Goal: Navigation & Orientation: Find specific page/section

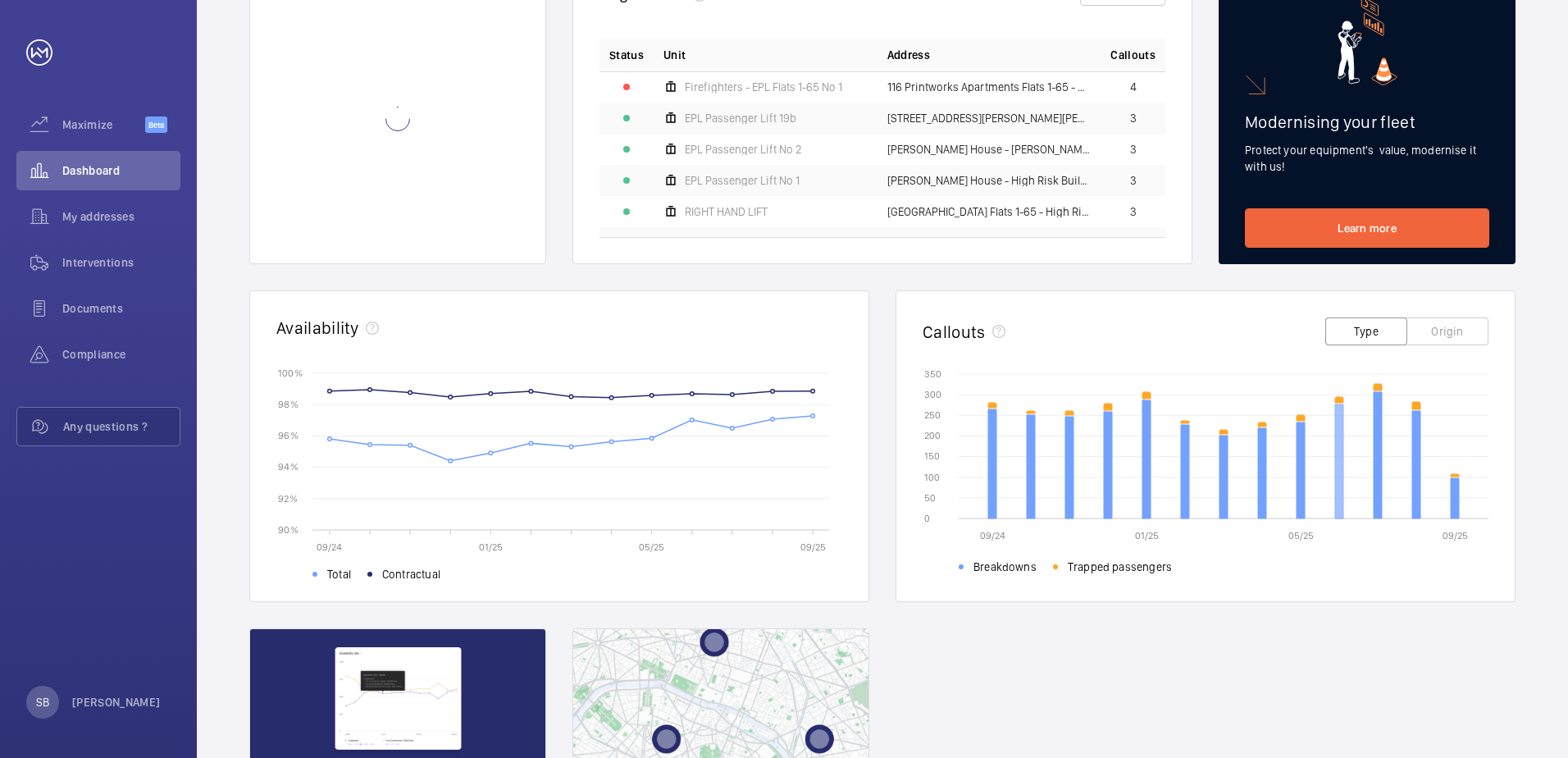
scroll to position [328, 0]
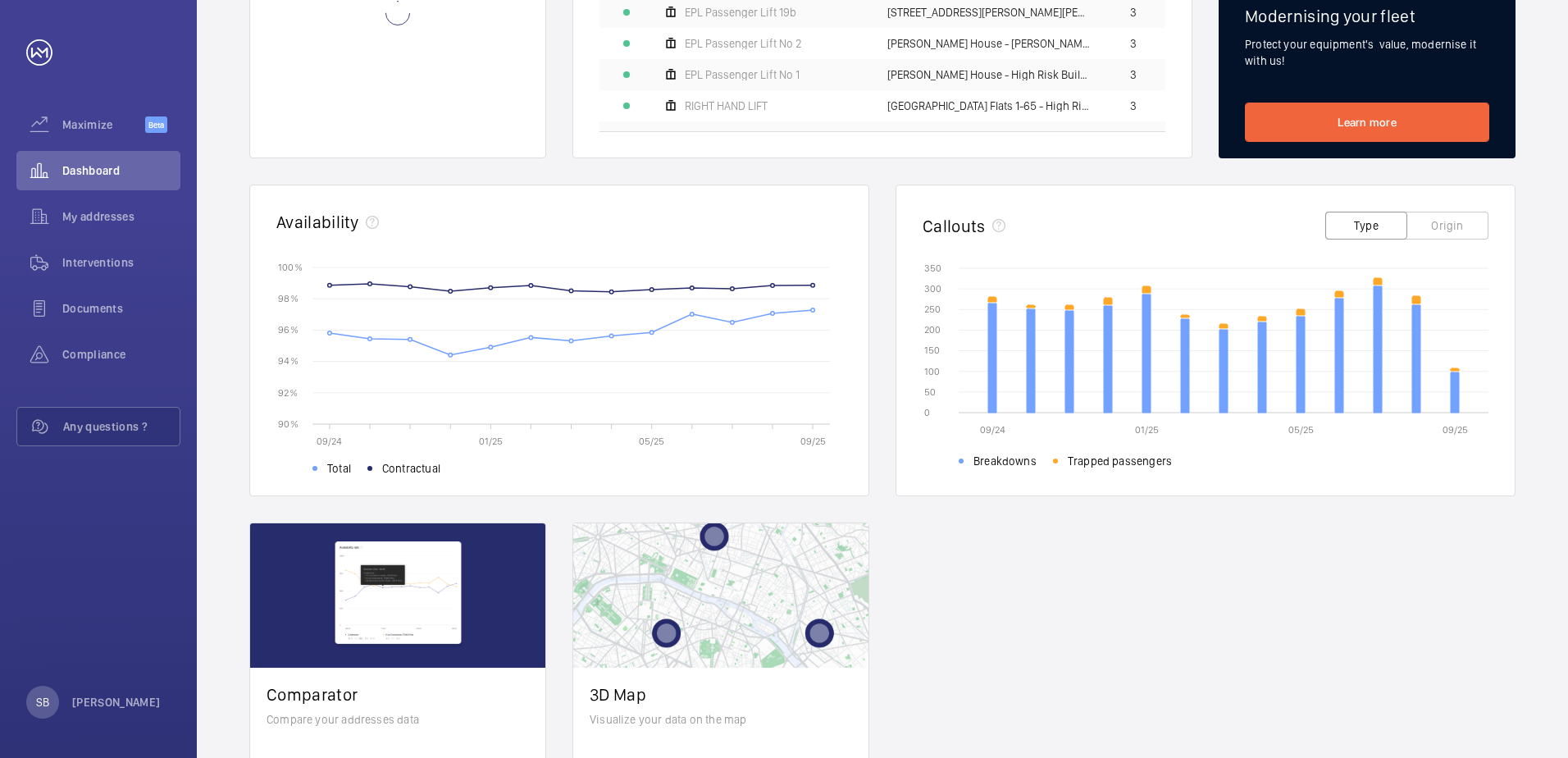
click at [1376, 225] on button "Type" at bounding box center [1366, 225] width 82 height 28
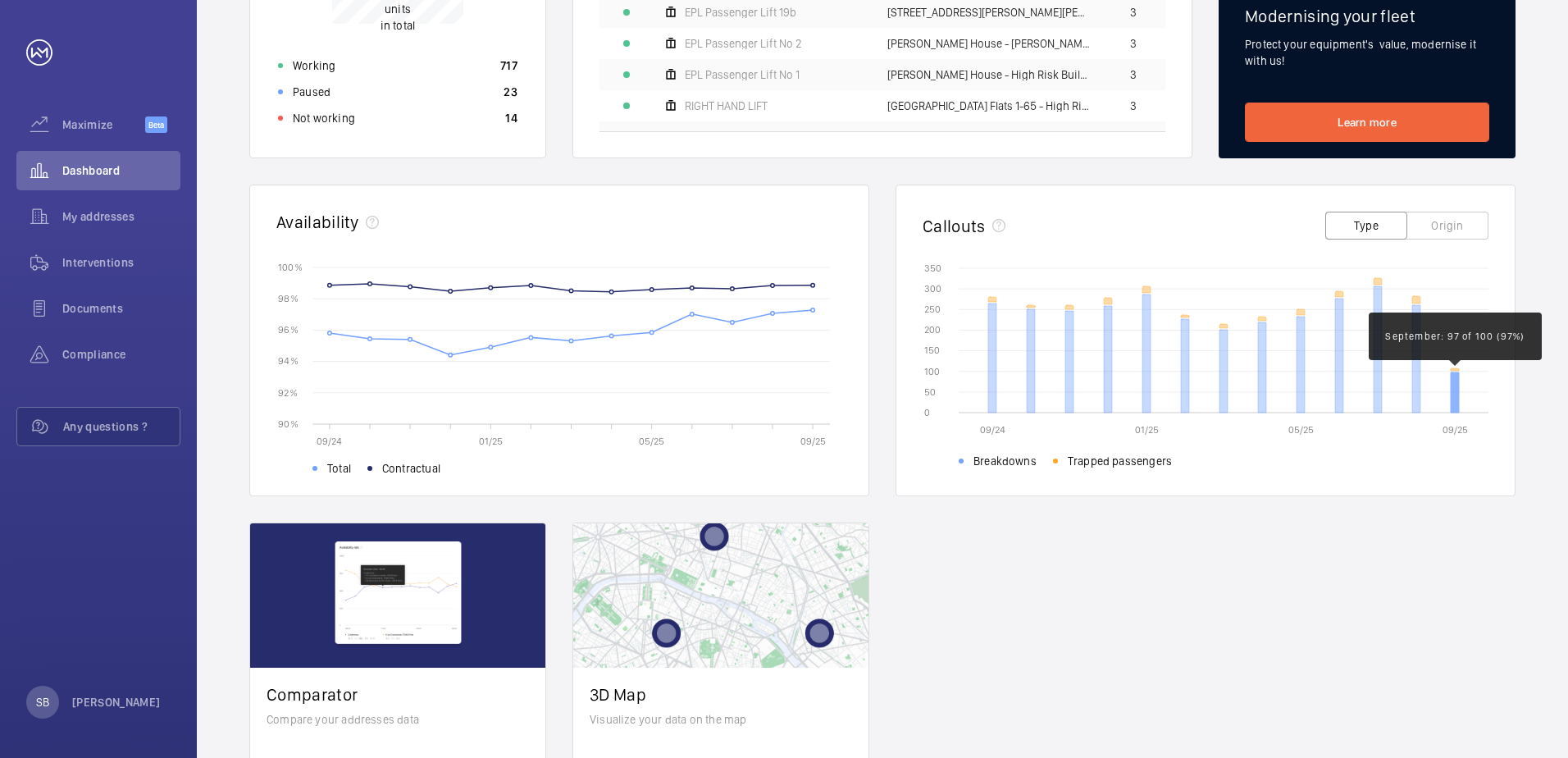
click at [1456, 399] on icon at bounding box center [1455, 392] width 8 height 40
